Goal: Task Accomplishment & Management: Use online tool/utility

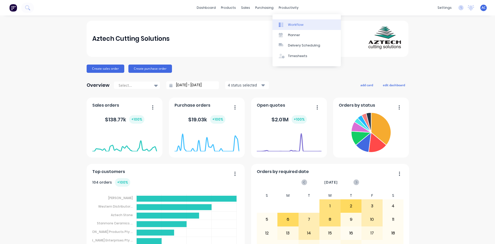
click at [292, 26] on div "Workflow" at bounding box center [295, 24] width 15 height 5
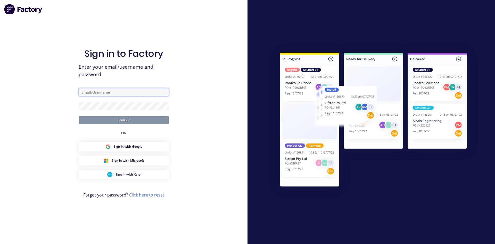
type input "[PERSON_NAME][EMAIL_ADDRESS][DOMAIN_NAME][PERSON_NAME]"
click at [126, 120] on button "Continue" at bounding box center [124, 120] width 90 height 8
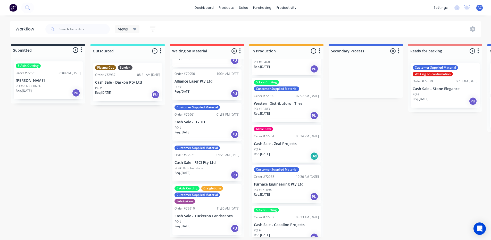
scroll to position [103, 0]
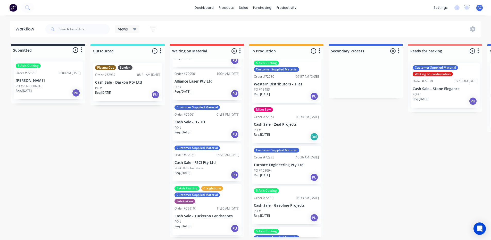
click at [288, 133] on div "Req. [DATE] Del" at bounding box center [286, 136] width 65 height 9
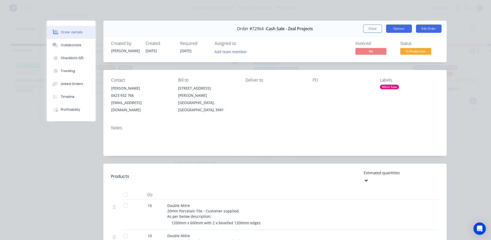
click at [401, 28] on button "Options" at bounding box center [399, 28] width 26 height 8
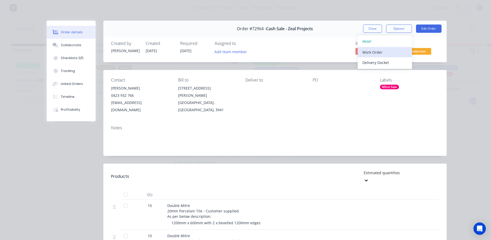
click at [382, 52] on div "Work Order" at bounding box center [384, 51] width 45 height 7
click at [382, 60] on div "Standard" at bounding box center [384, 62] width 45 height 7
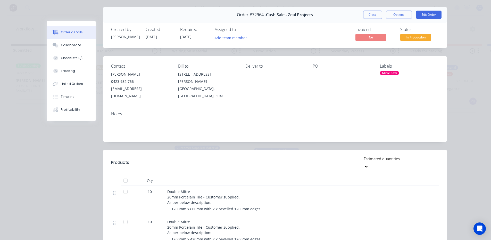
scroll to position [0, 0]
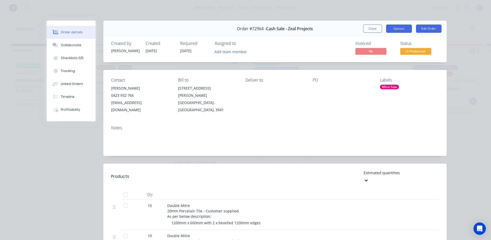
click at [399, 28] on button "Options" at bounding box center [399, 28] width 26 height 8
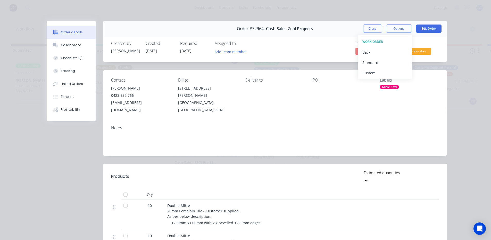
click at [433, 40] on div "Created by [PERSON_NAME] Created [DATE] Required [DATE] Assigned to Add team me…" at bounding box center [274, 48] width 343 height 27
click at [430, 30] on button "Edit Order" at bounding box center [429, 28] width 26 height 8
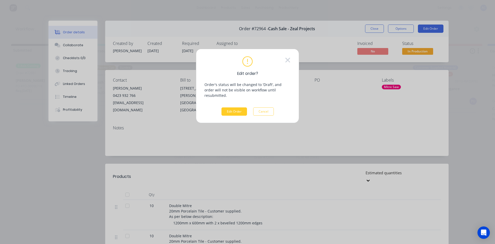
click at [237, 107] on button "Edit Order" at bounding box center [234, 111] width 26 height 8
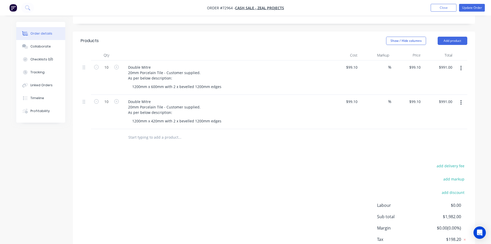
scroll to position [129, 0]
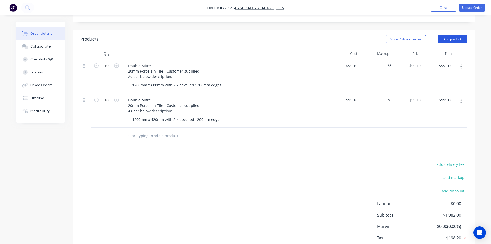
click at [449, 35] on button "Add product" at bounding box center [453, 39] width 30 height 8
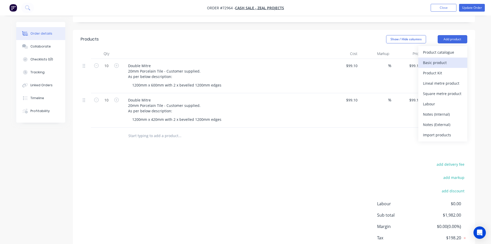
click at [440, 59] on div "Basic product" at bounding box center [443, 62] width 40 height 7
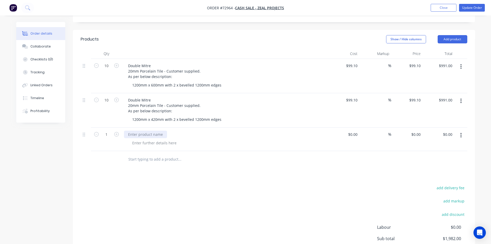
click at [140, 130] on div at bounding box center [145, 133] width 43 height 7
click at [353, 130] on div at bounding box center [356, 133] width 8 height 7
type input "$300.00"
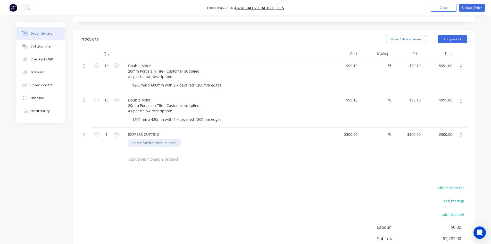
click at [159, 139] on div at bounding box center [154, 142] width 53 height 7
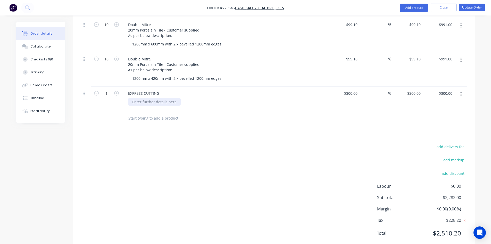
click at [143, 98] on div at bounding box center [154, 101] width 53 height 7
drag, startPoint x: 168, startPoint y: 87, endPoint x: 143, endPoint y: 88, distance: 24.3
click at [143, 98] on div "24 HR TURNAROUND" at bounding box center [150, 101] width 45 height 7
click at [192, 98] on div "24 HR" at bounding box center [227, 101] width 198 height 7
click at [468, 7] on button "Update Order" at bounding box center [472, 8] width 26 height 8
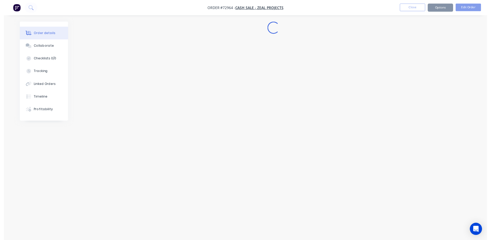
scroll to position [0, 0]
